Goal: Find specific page/section: Find specific page/section

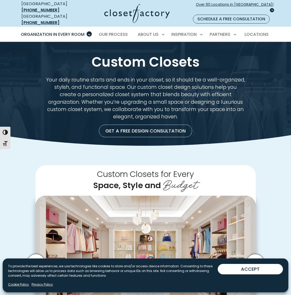
click at [232, 4] on span "Over 60 Locations in [GEOGRAPHIC_DATA]!" at bounding box center [235, 7] width 78 height 11
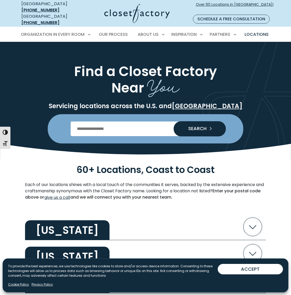
click at [113, 127] on input "Enter Postal Code" at bounding box center [146, 128] width 150 height 15
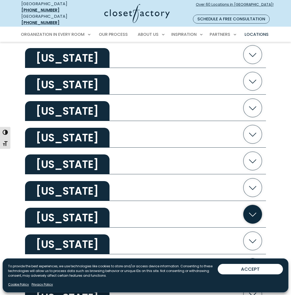
scroll to position [708, 0]
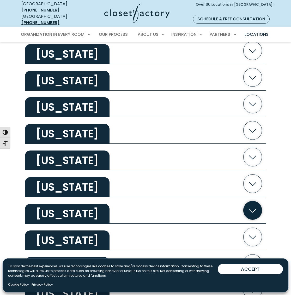
click at [258, 206] on icon "button" at bounding box center [253, 210] width 19 height 19
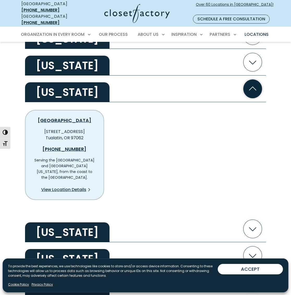
scroll to position [864, 0]
